Goal: Navigation & Orientation: Find specific page/section

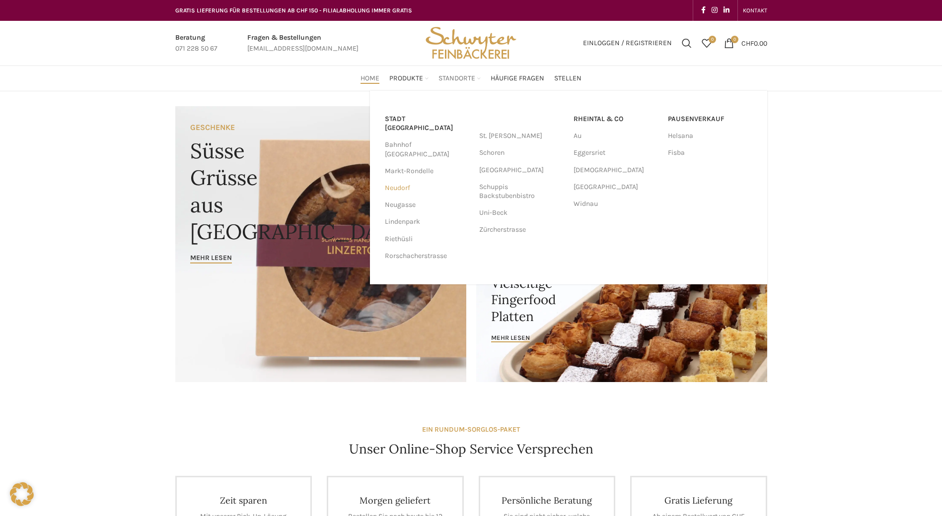
click at [411, 180] on link "Neudorf" at bounding box center [427, 188] width 84 height 17
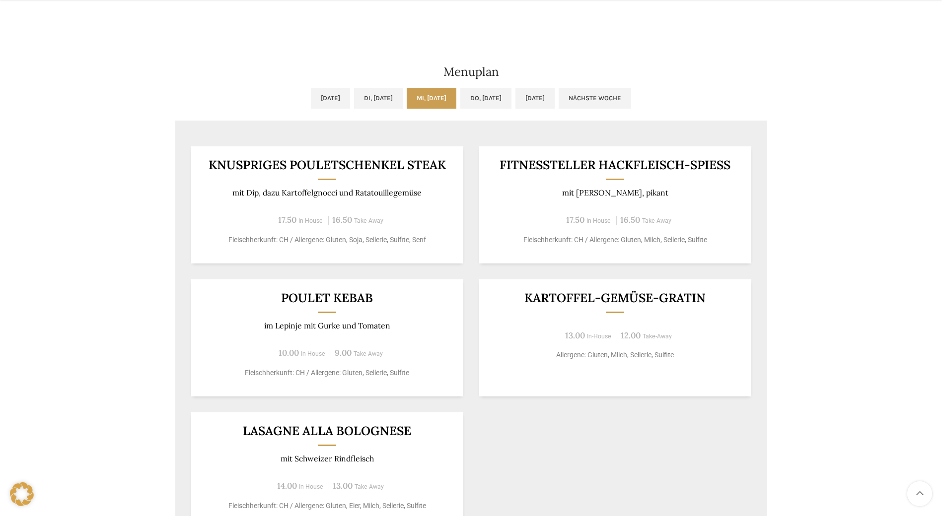
scroll to position [496, 0]
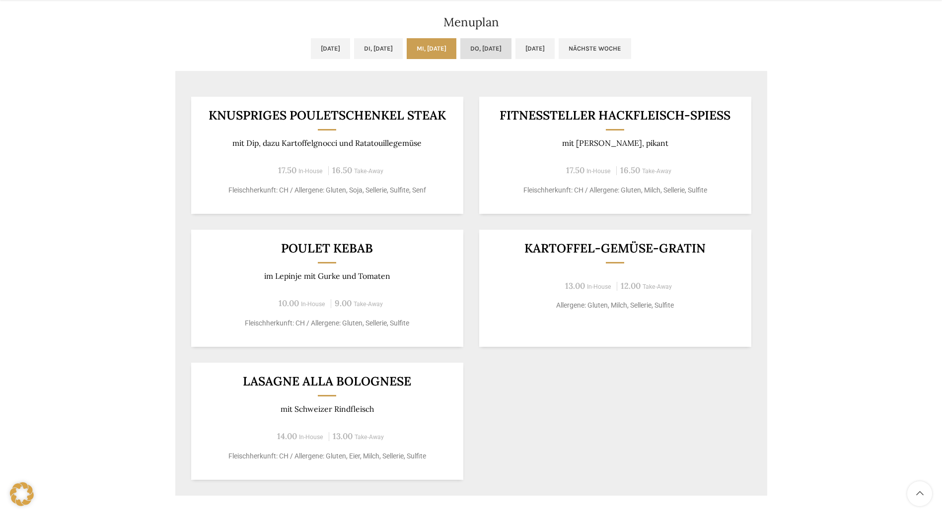
click at [493, 48] on link "Do, [DATE]" at bounding box center [485, 48] width 51 height 21
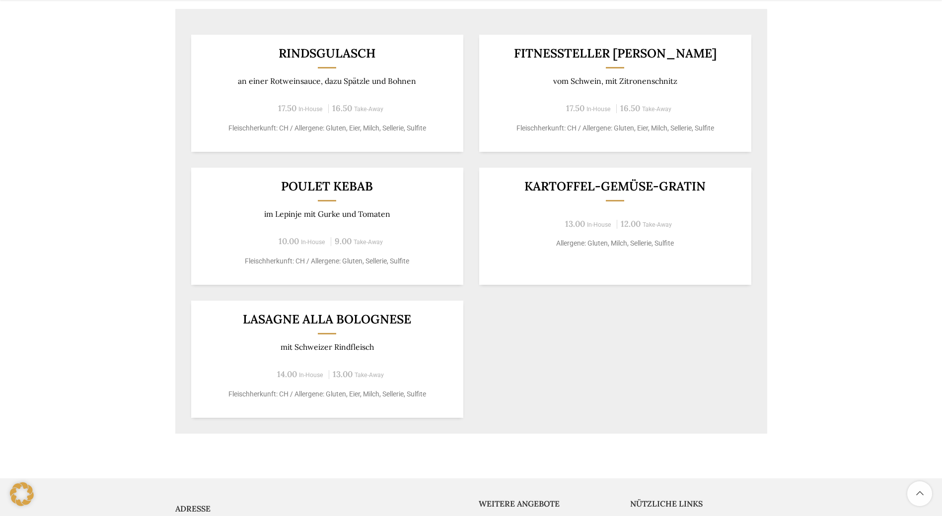
scroll to position [695, 0]
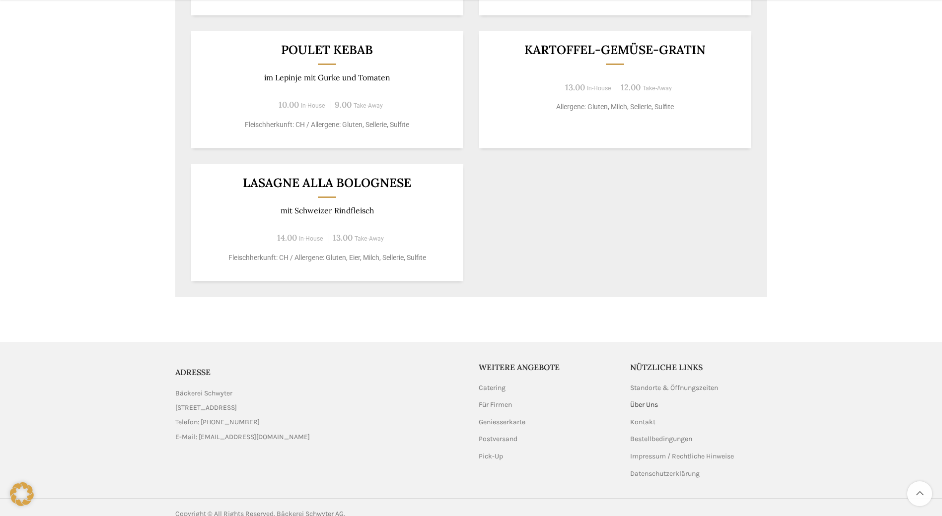
click at [643, 401] on link "Über Uns" at bounding box center [644, 405] width 29 height 10
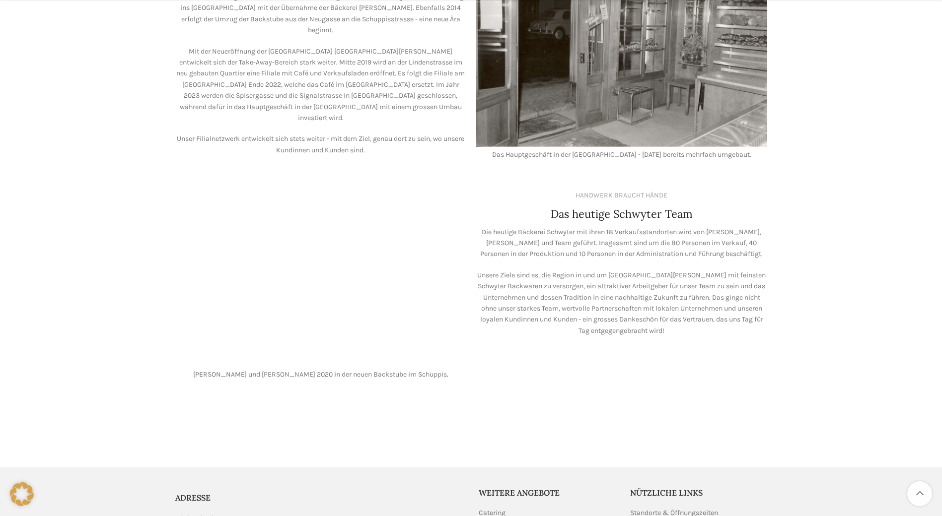
scroll to position [695, 0]
